Goal: Navigation & Orientation: Find specific page/section

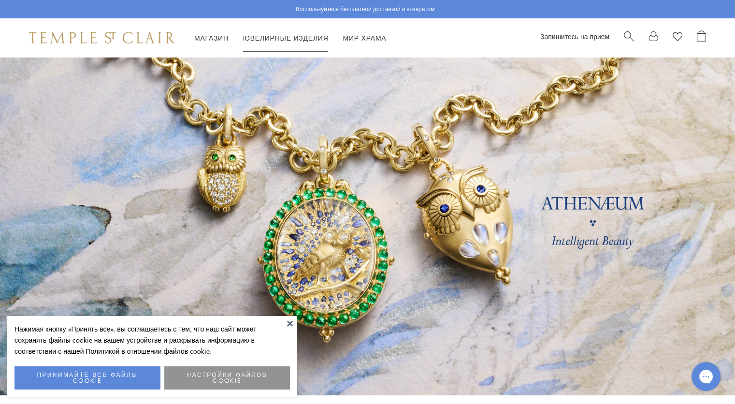
click at [307, 30] on div "Магазин Магазин Категории Амулеты Подвески и брелоки Медальоны Цепи и кожаные ш…" at bounding box center [367, 37] width 735 height 39
click at [307, 37] on ya-tr-span "Ювелирные изделия" at bounding box center [286, 38] width 86 height 10
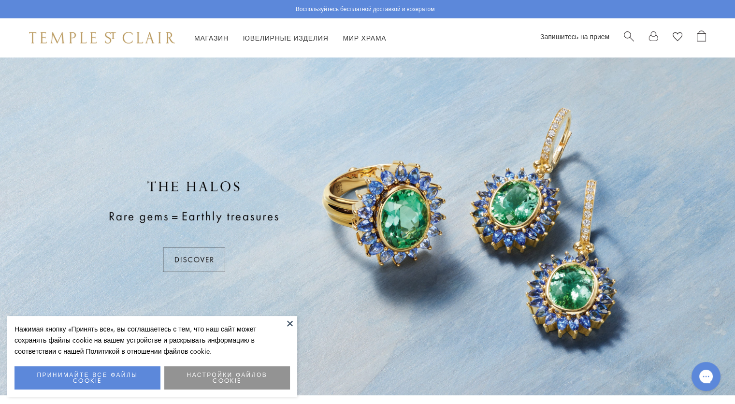
click at [289, 323] on button at bounding box center [290, 323] width 15 height 15
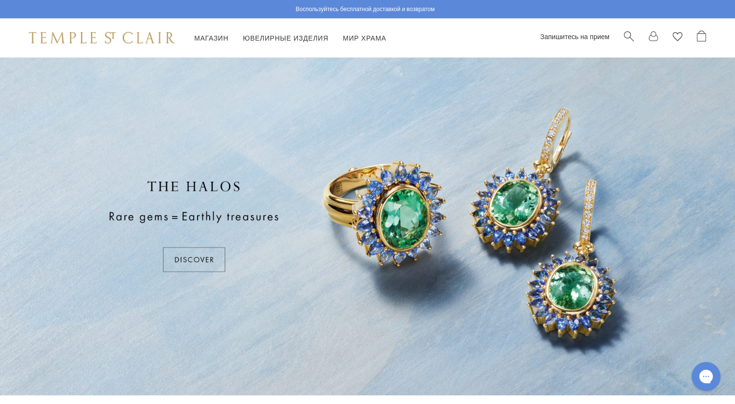
click at [204, 259] on div at bounding box center [367, 226] width 735 height 338
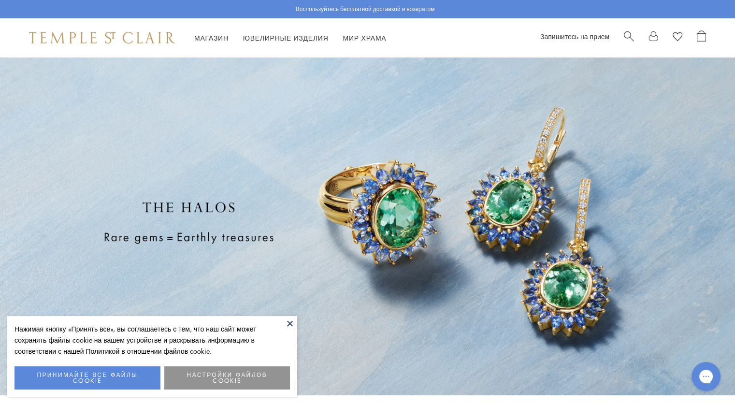
click at [286, 321] on button at bounding box center [290, 323] width 15 height 15
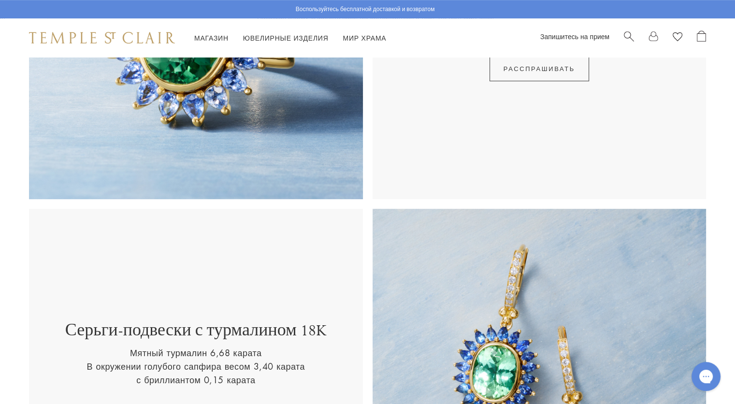
scroll to position [532, 0]
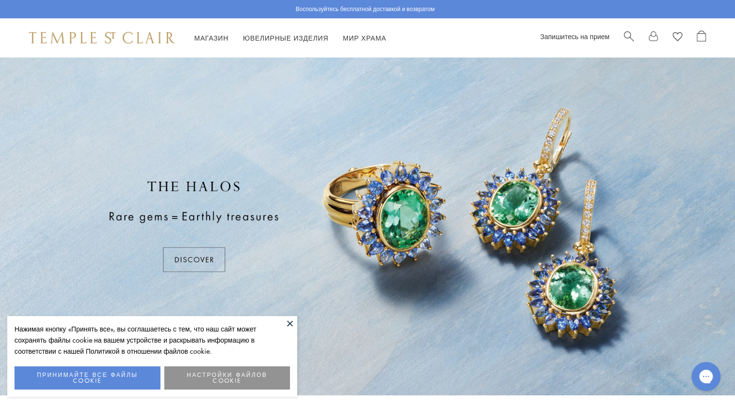
click at [287, 323] on button at bounding box center [290, 323] width 15 height 15
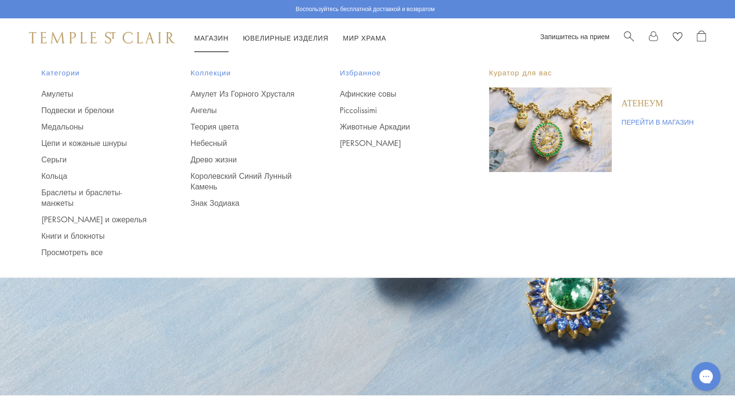
click at [210, 37] on ya-tr-span "Магазин" at bounding box center [211, 38] width 34 height 10
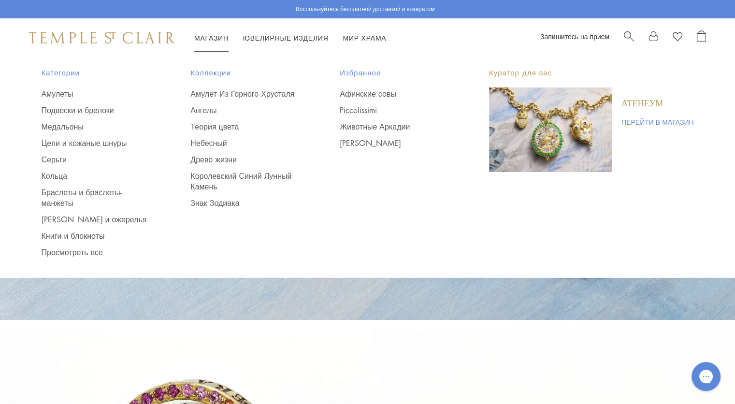
click at [221, 35] on ya-tr-span "Магазин" at bounding box center [211, 38] width 34 height 10
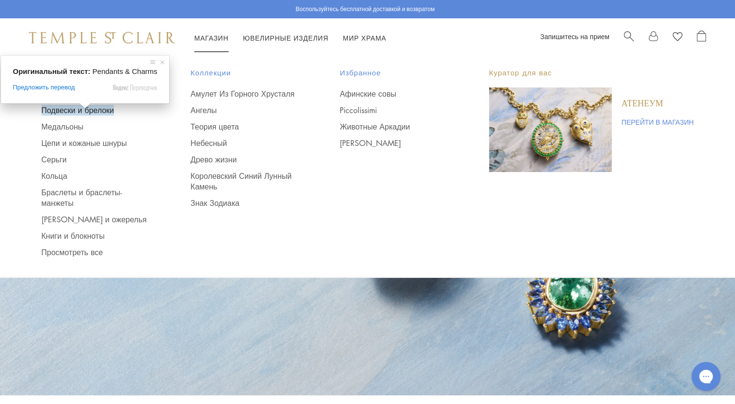
click at [72, 111] on ya-tr-span "Подвески и брелоки" at bounding box center [78, 110] width 73 height 11
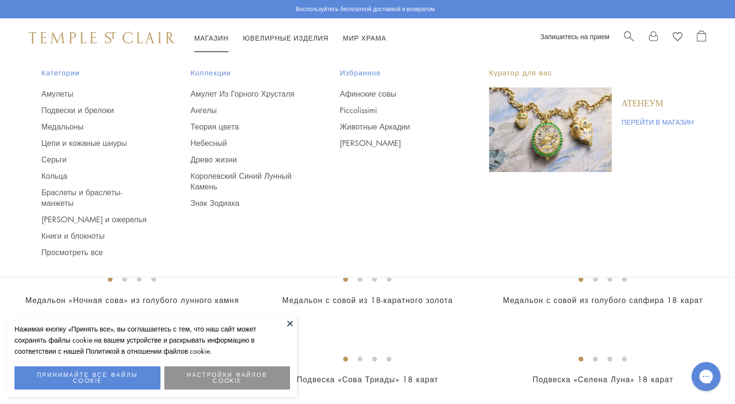
click at [208, 37] on ya-tr-span "Магазин" at bounding box center [211, 38] width 34 height 10
click at [60, 92] on ya-tr-span "Амулеты" at bounding box center [58, 93] width 32 height 11
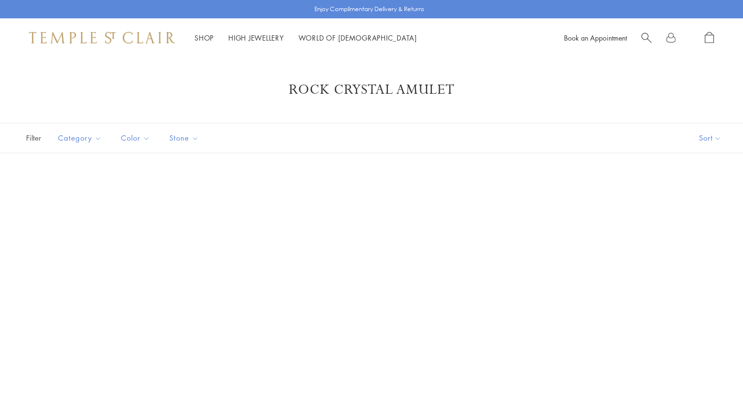
click at [199, 34] on link "Shop Shop" at bounding box center [203, 38] width 19 height 10
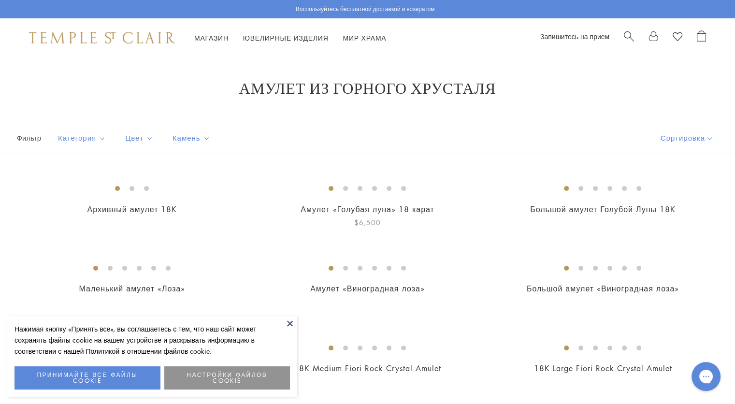
drag, startPoint x: 289, startPoint y: 321, endPoint x: 283, endPoint y: 322, distance: 5.3
click at [289, 321] on button at bounding box center [290, 323] width 15 height 15
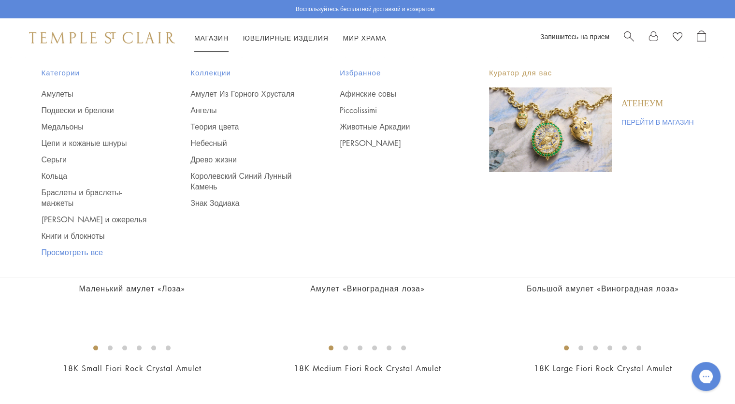
click at [97, 249] on ya-tr-span "Просмотреть все" at bounding box center [72, 252] width 61 height 11
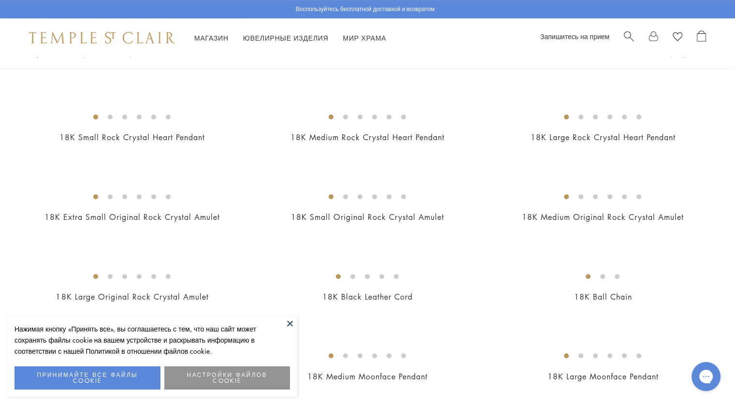
scroll to position [532, 0]
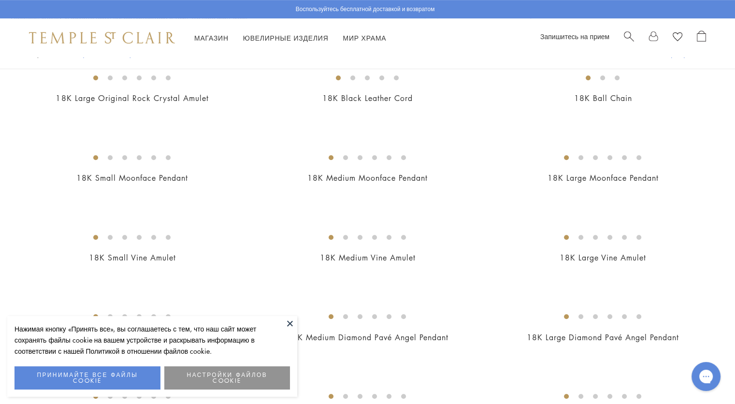
click at [290, 323] on button at bounding box center [290, 323] width 15 height 15
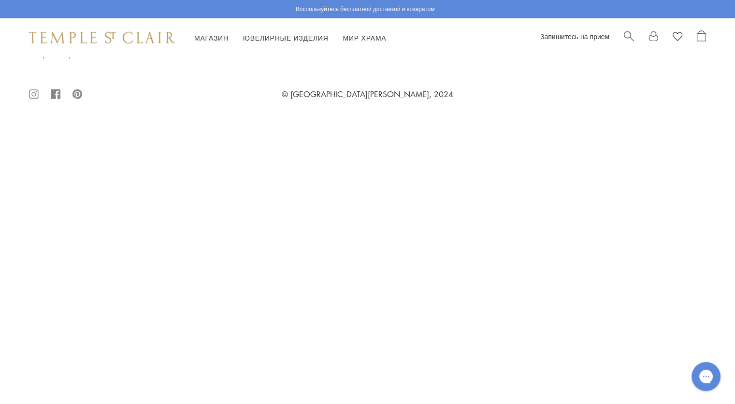
scroll to position [7445, 0]
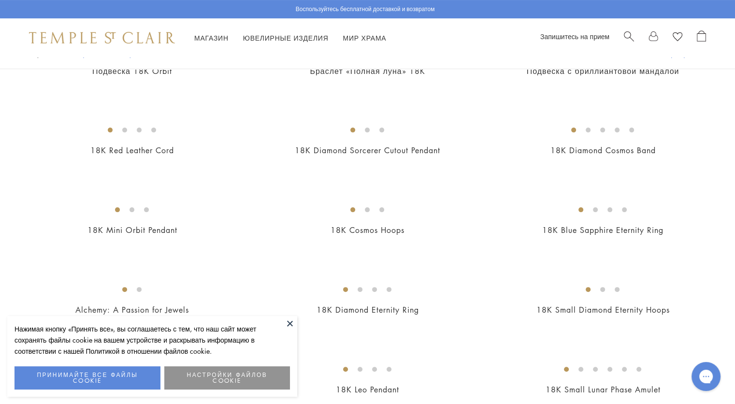
scroll to position [242, 0]
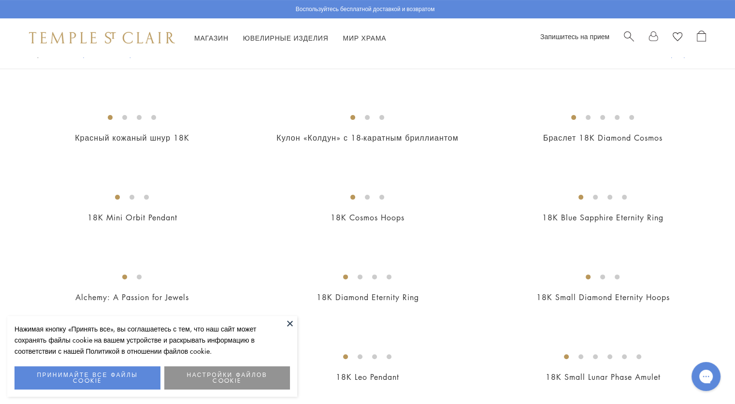
click at [291, 321] on button at bounding box center [290, 323] width 15 height 15
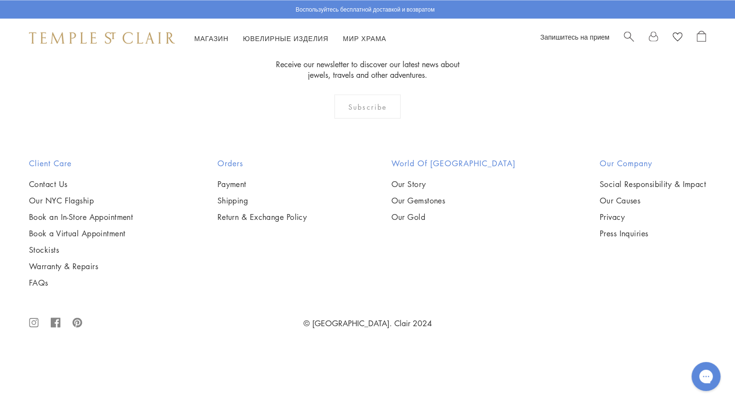
scroll to position [3868, 0]
